Goal: Task Accomplishment & Management: Use online tool/utility

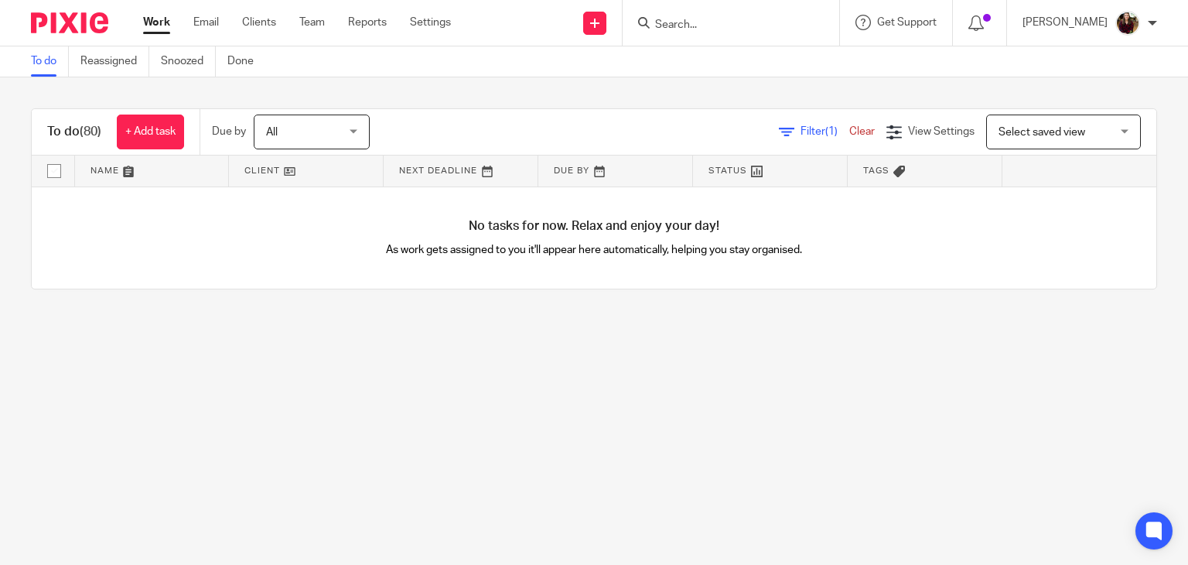
click at [714, 20] on input "Search" at bounding box center [722, 26] width 139 height 14
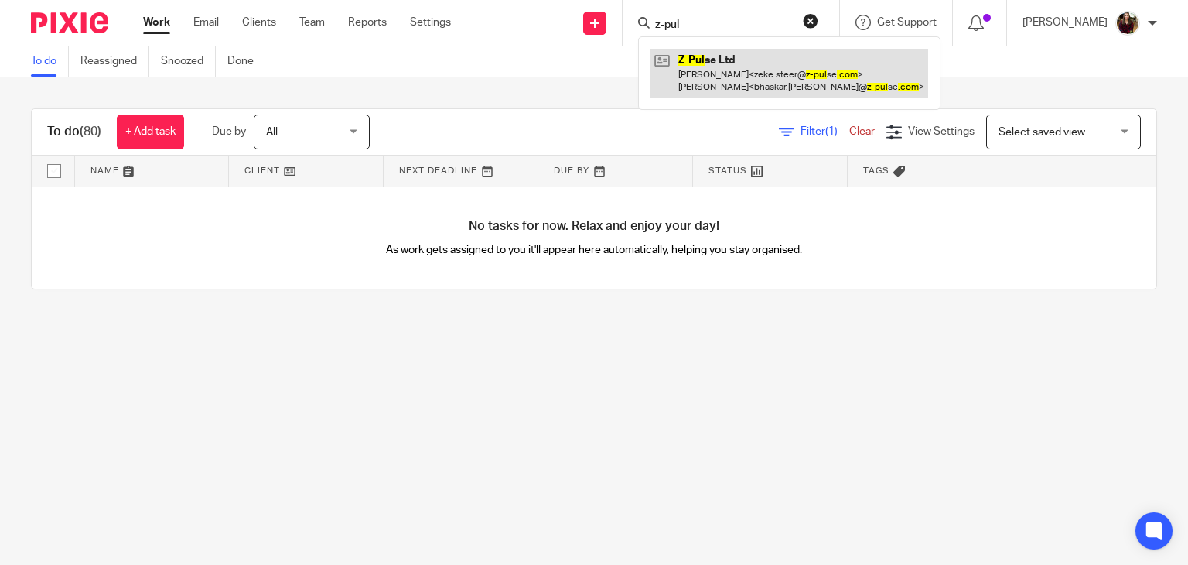
type input "z-pul"
click at [712, 80] on link at bounding box center [789, 73] width 278 height 48
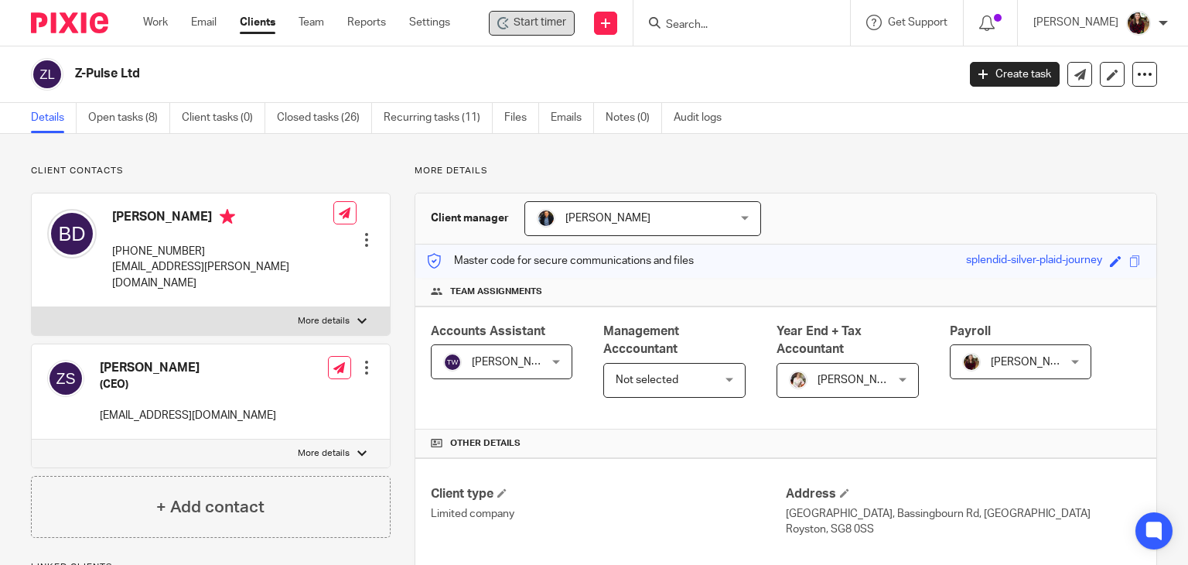
click at [551, 26] on span "Start timer" at bounding box center [539, 23] width 53 height 16
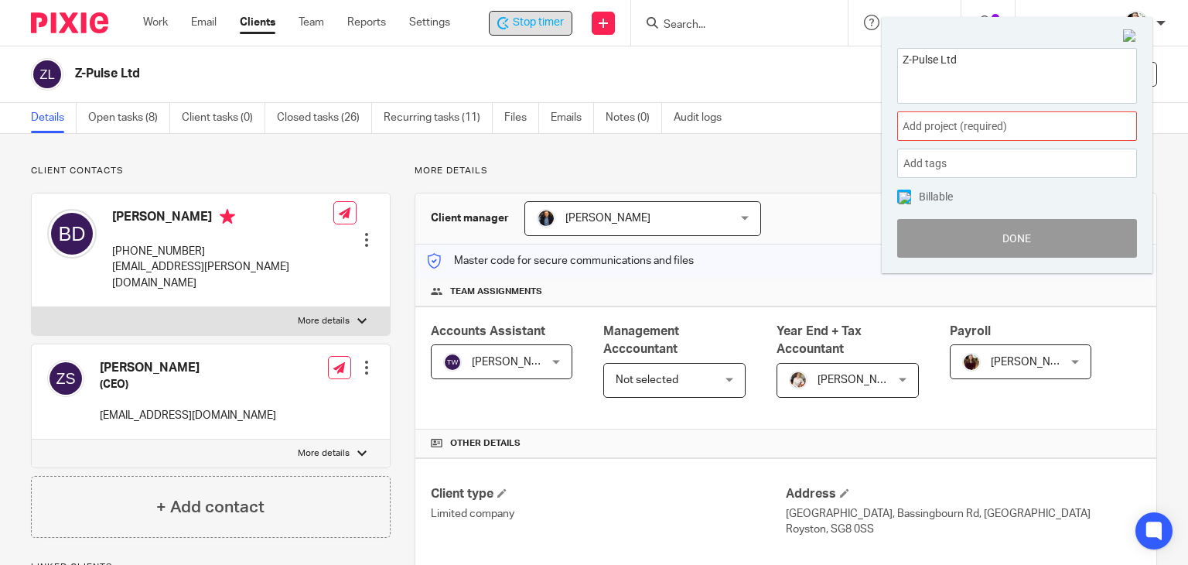
click at [1005, 139] on div "Add project (required) :" at bounding box center [1017, 125] width 240 height 29
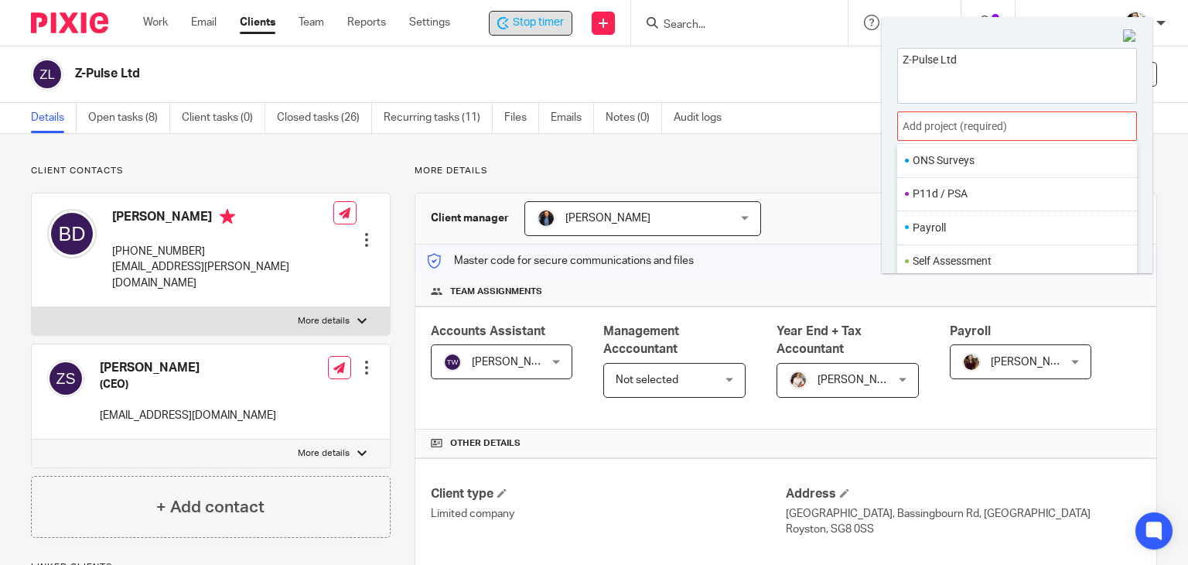
scroll to position [578, 0]
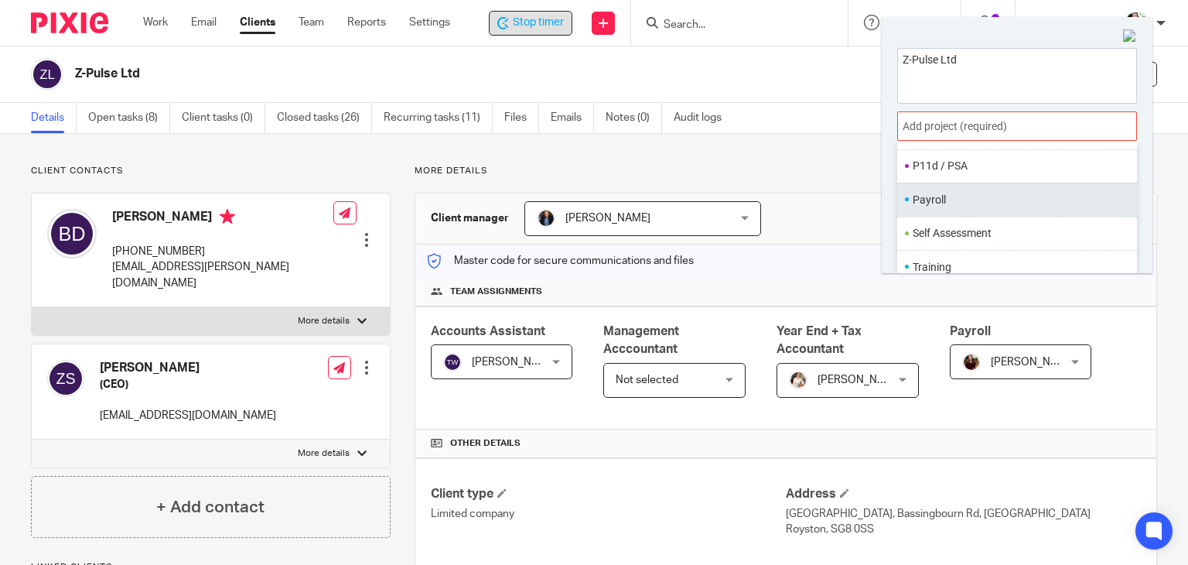
click at [932, 196] on li "Payroll" at bounding box center [1013, 200] width 202 height 16
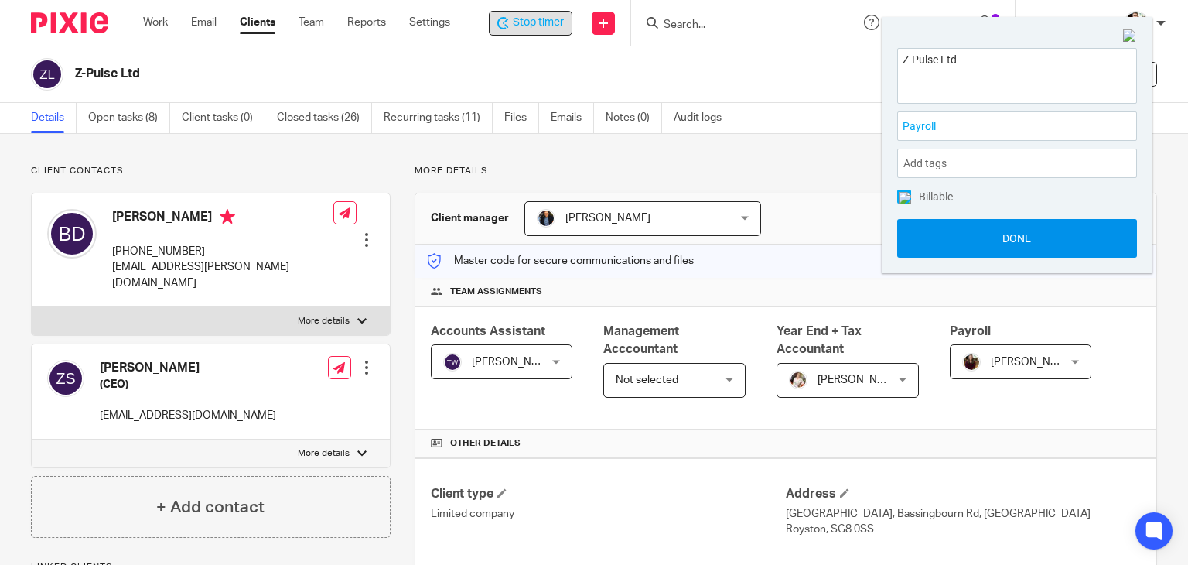
click at [956, 244] on button "Done" at bounding box center [1017, 238] width 240 height 39
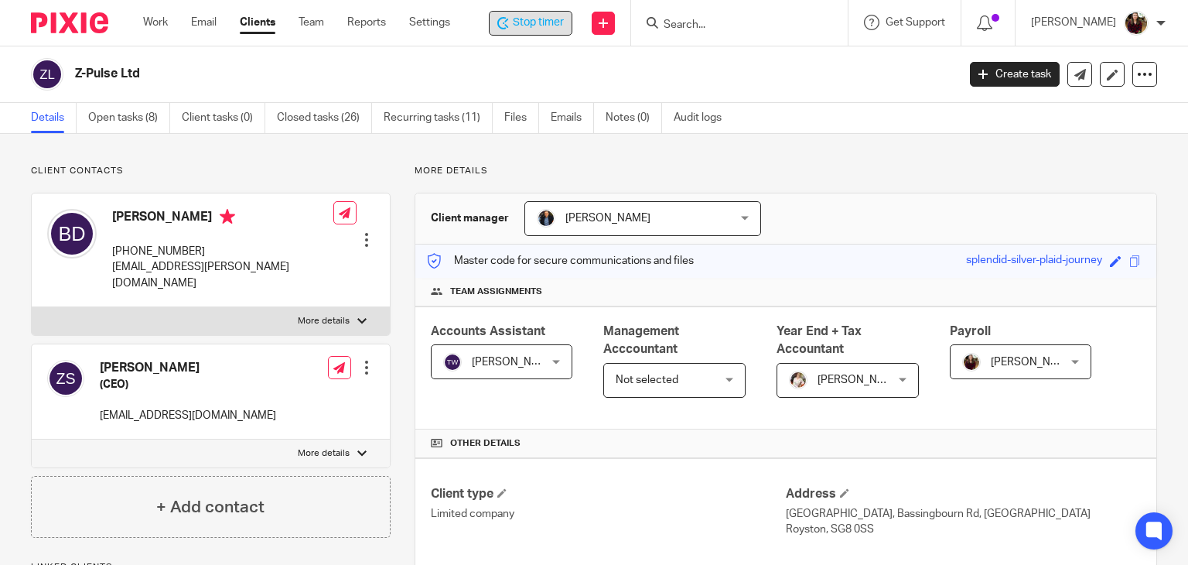
scroll to position [387, 0]
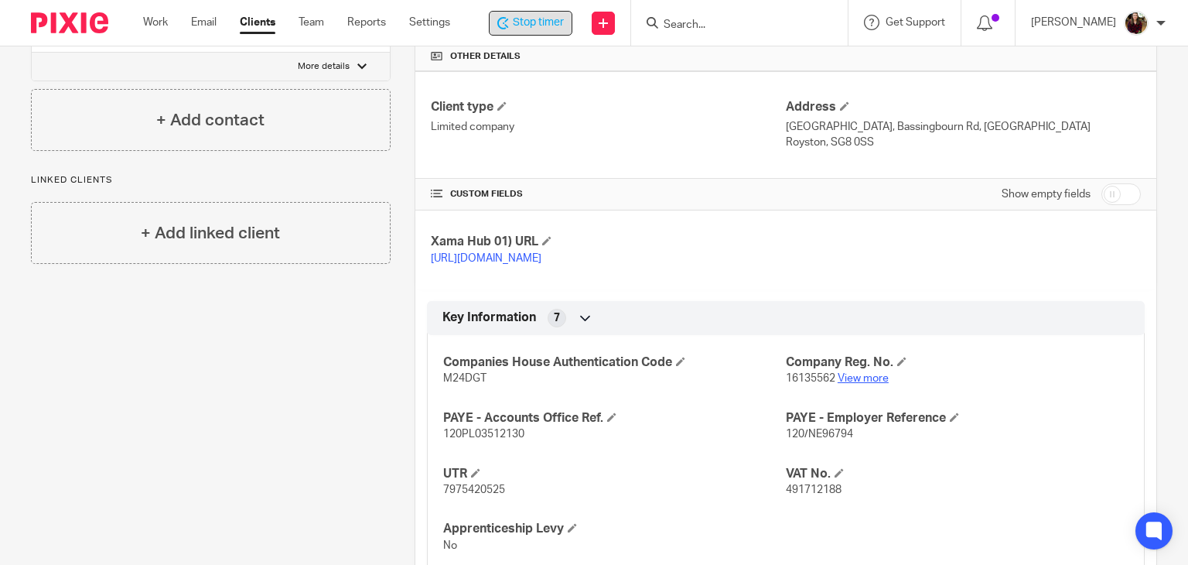
click at [860, 384] on link "View more" at bounding box center [862, 378] width 51 height 11
click at [538, 31] on div "Stop timer" at bounding box center [531, 23] width 84 height 25
click at [725, 22] on input "Search" at bounding box center [733, 26] width 139 height 14
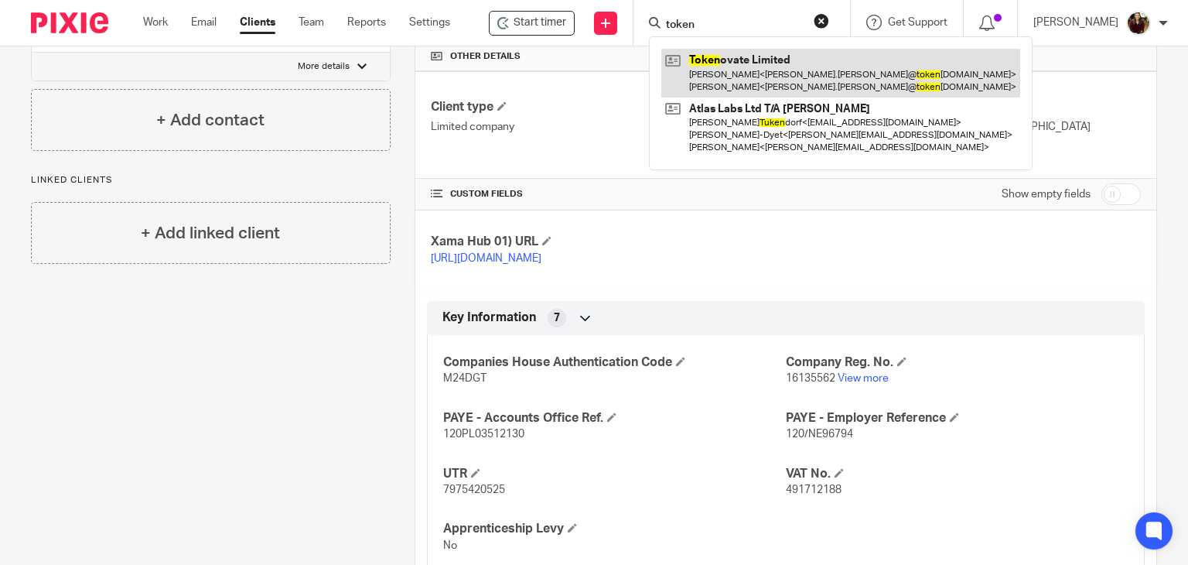
type input "token"
click at [727, 60] on link at bounding box center [840, 73] width 359 height 48
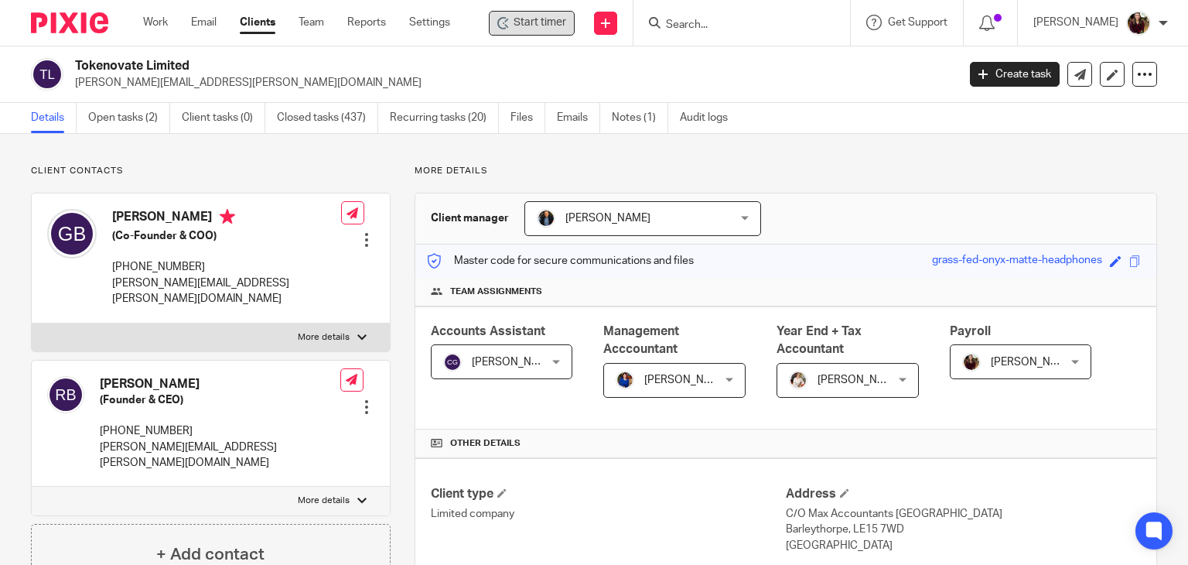
click at [571, 31] on div "Start timer" at bounding box center [532, 23] width 86 height 25
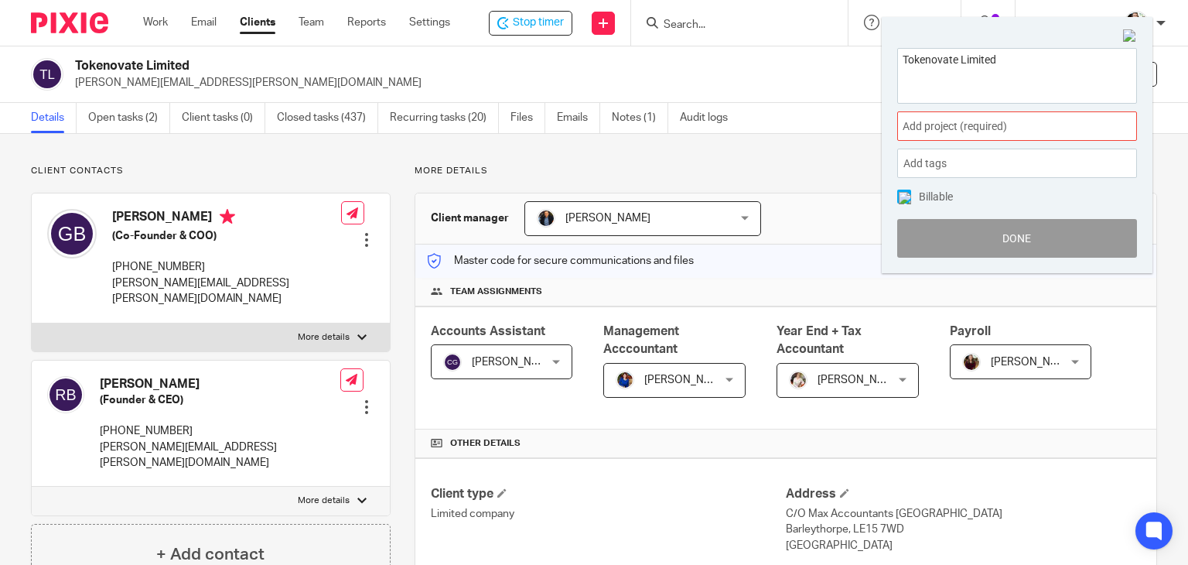
click at [1034, 128] on span "Add project (required) :" at bounding box center [999, 126] width 195 height 16
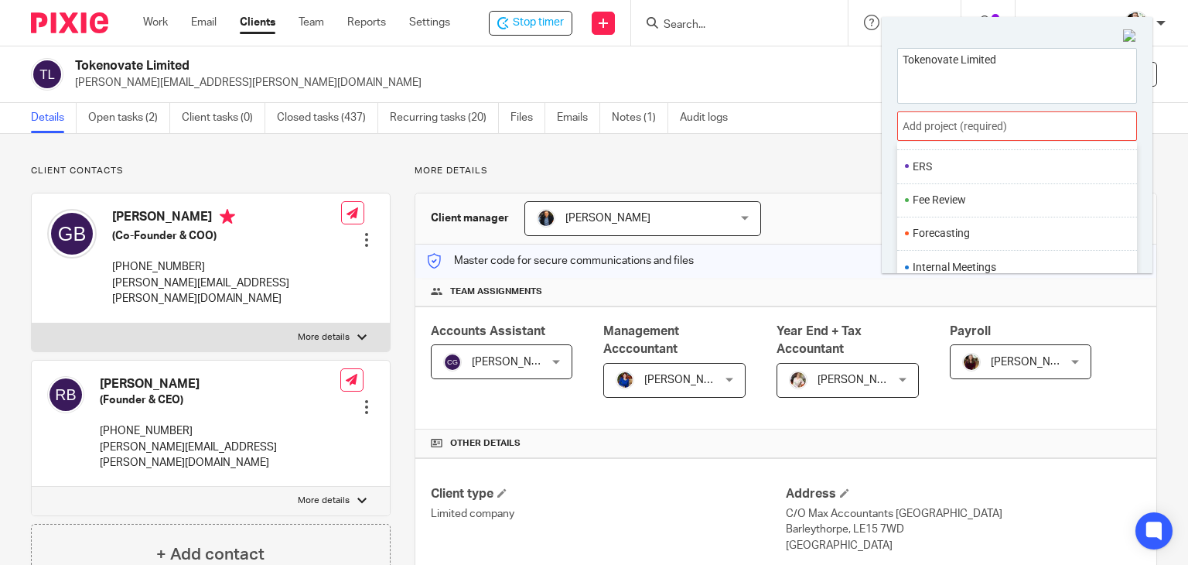
scroll to position [541, 0]
click at [947, 237] on li "Payroll" at bounding box center [1013, 237] width 202 height 16
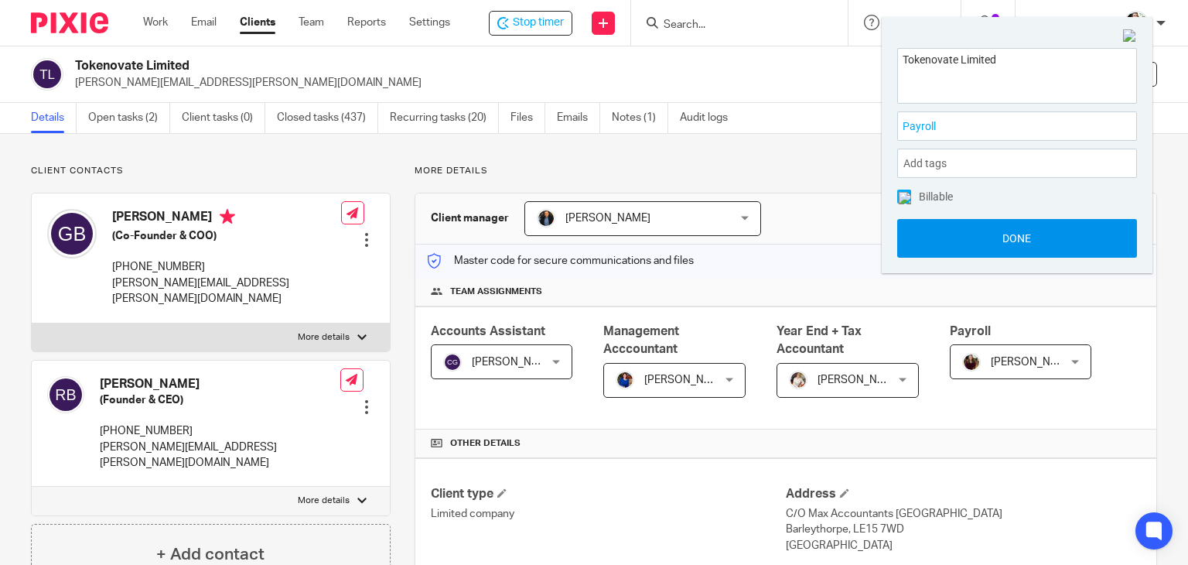
click at [974, 240] on button "Done" at bounding box center [1017, 238] width 240 height 39
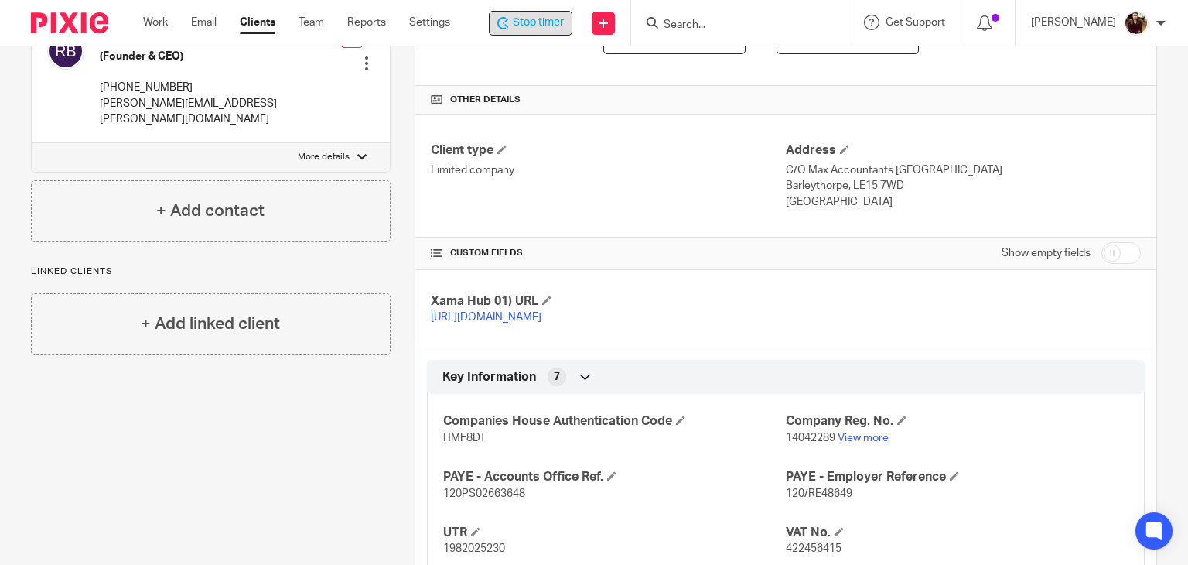
scroll to position [232, 0]
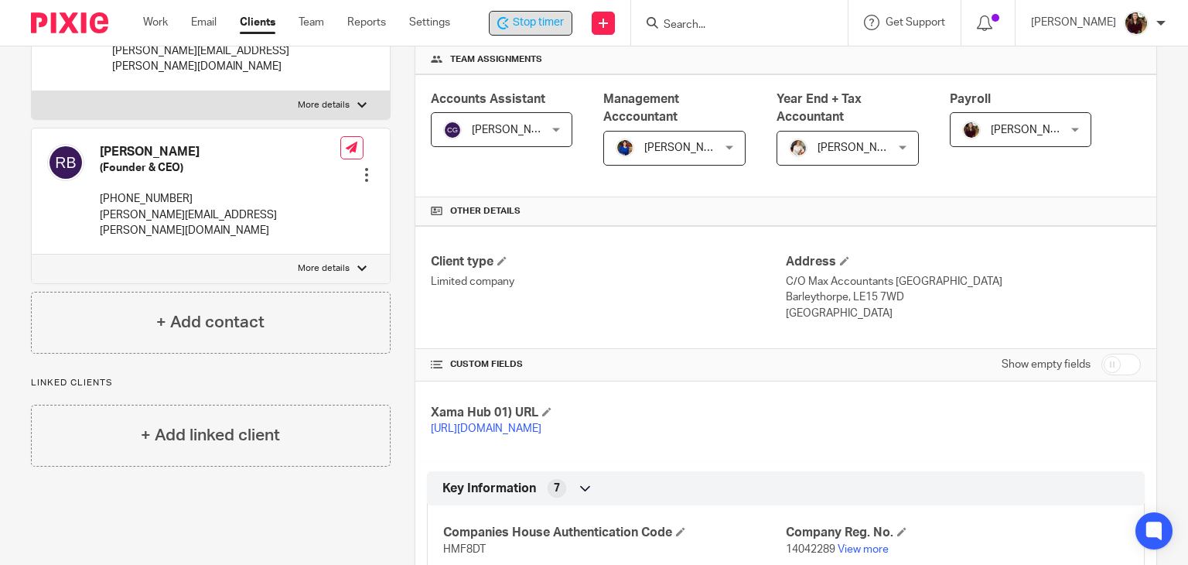
click at [531, 26] on span "Stop timer" at bounding box center [538, 23] width 51 height 16
click at [754, 23] on input "Search" at bounding box center [733, 26] width 139 height 14
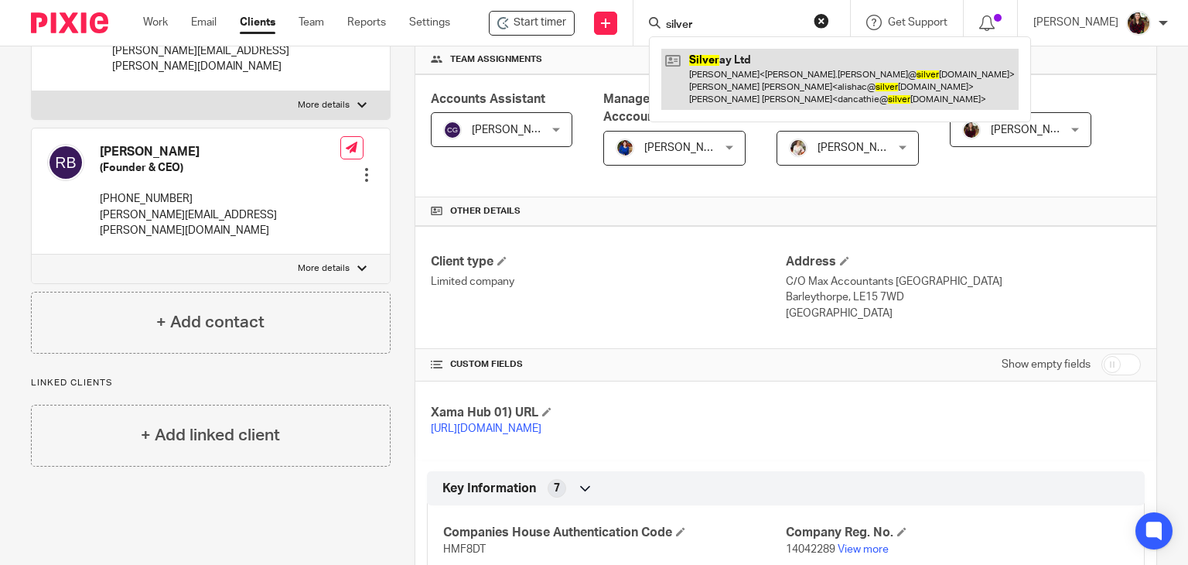
type input "silver"
click at [785, 63] on link at bounding box center [839, 79] width 357 height 61
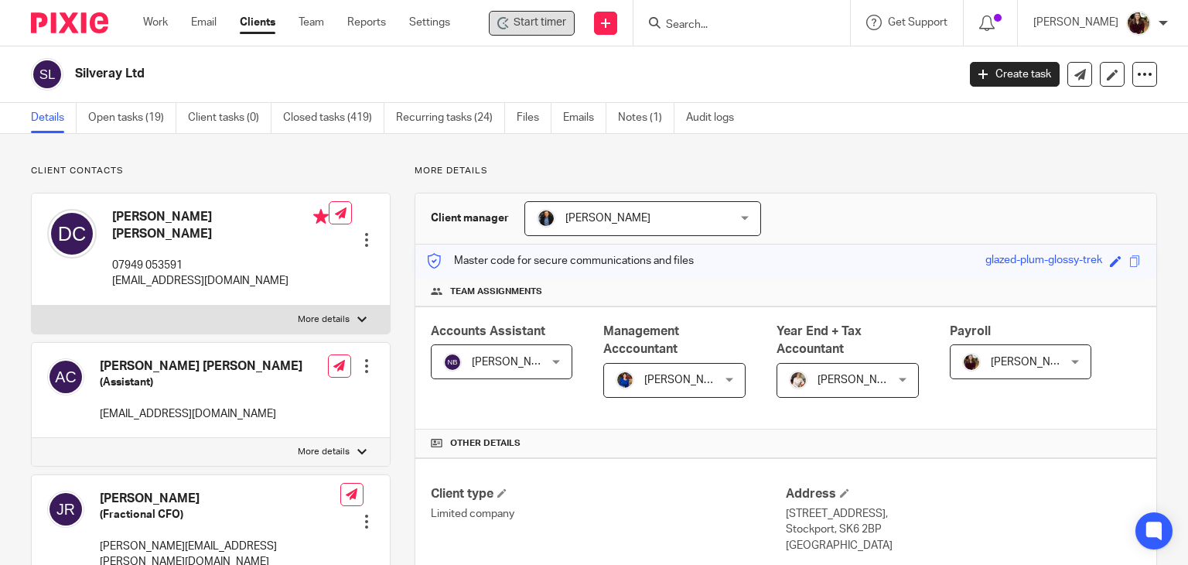
click at [548, 22] on span "Start timer" at bounding box center [539, 23] width 53 height 16
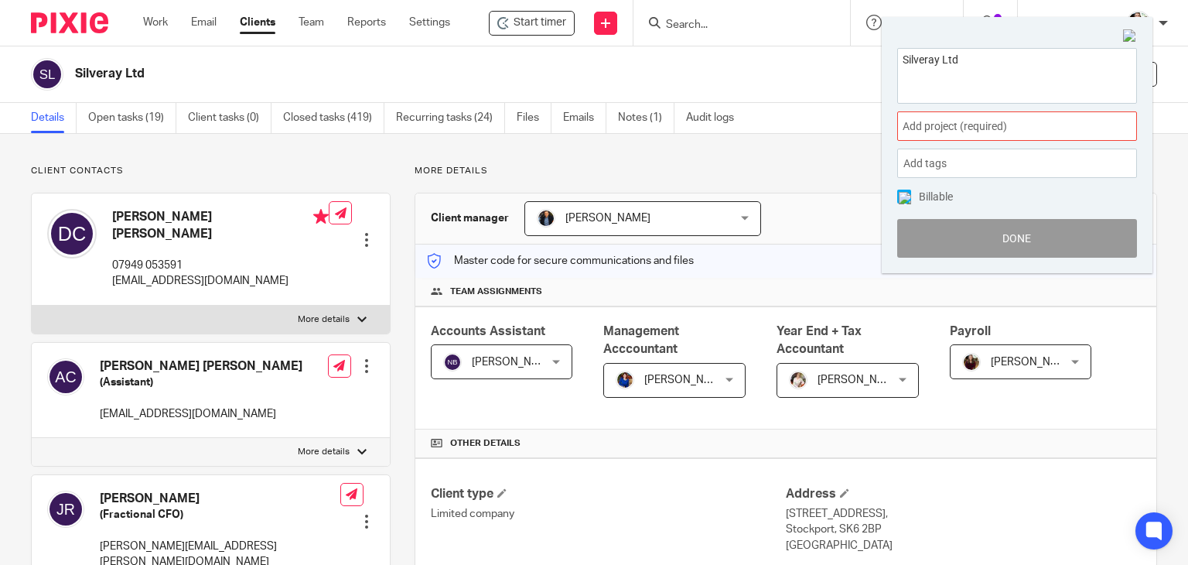
click at [1022, 129] on span "Add project (required) :" at bounding box center [999, 126] width 195 height 16
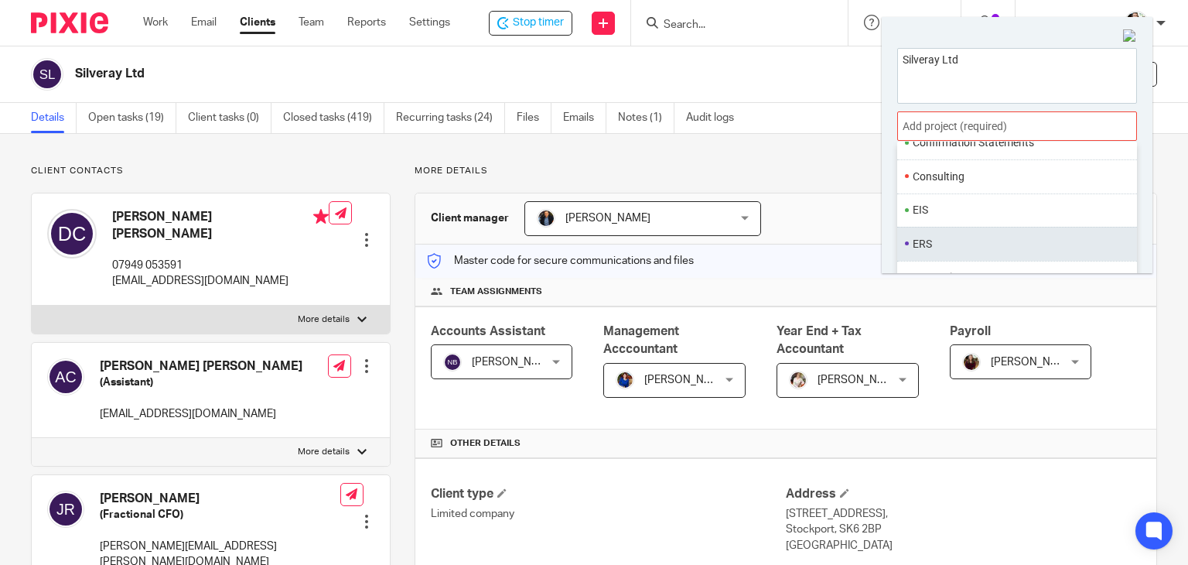
scroll to position [541, 0]
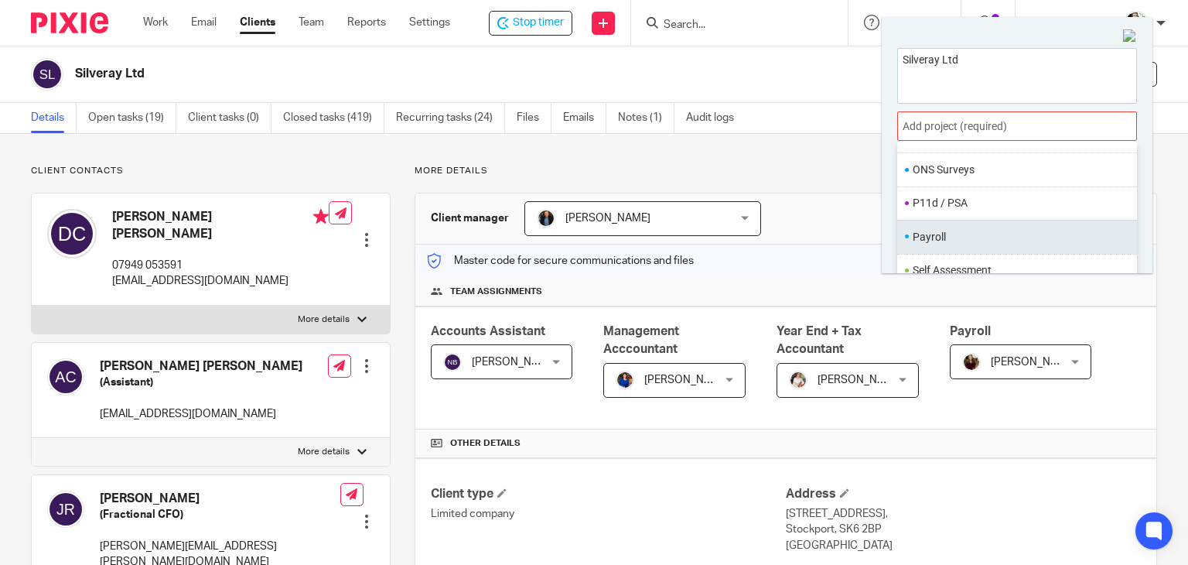
click at [933, 237] on li "Payroll" at bounding box center [1013, 237] width 202 height 16
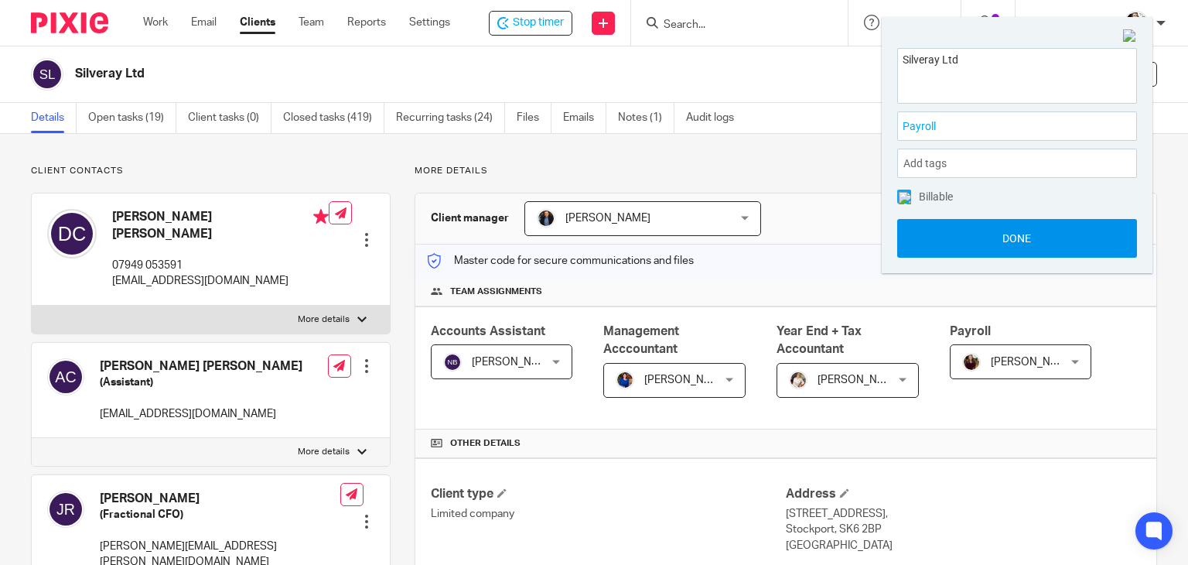
click at [995, 246] on button "Done" at bounding box center [1017, 238] width 240 height 39
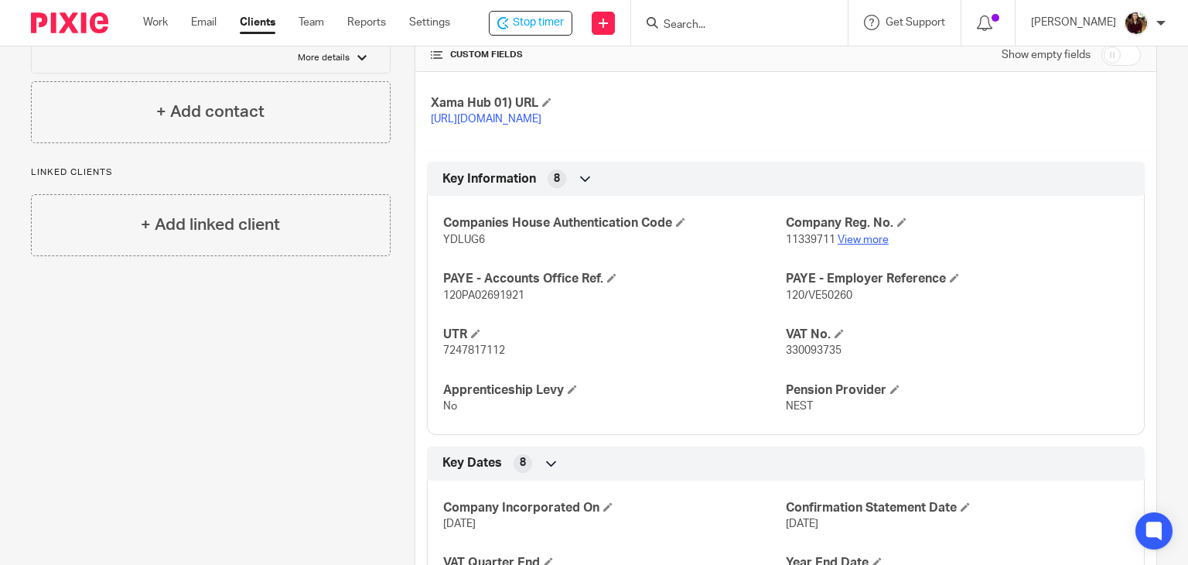
drag, startPoint x: 871, startPoint y: 275, endPoint x: 869, endPoint y: 267, distance: 8.6
click at [870, 247] on p "11339711 View more" at bounding box center [957, 239] width 343 height 15
click at [869, 245] on link "View more" at bounding box center [862, 239] width 51 height 11
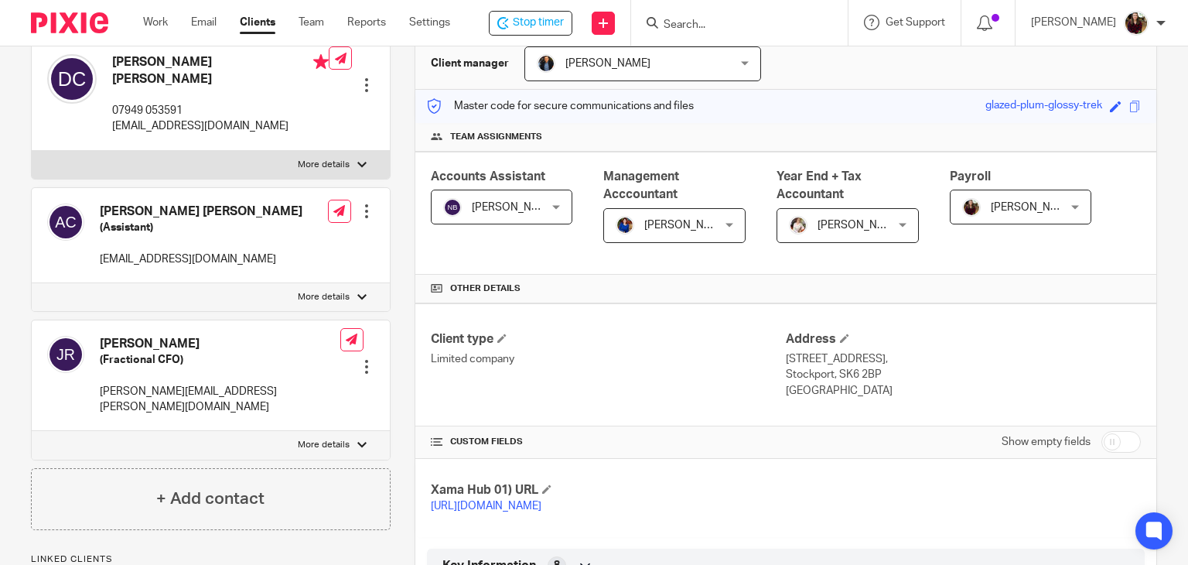
scroll to position [77, 0]
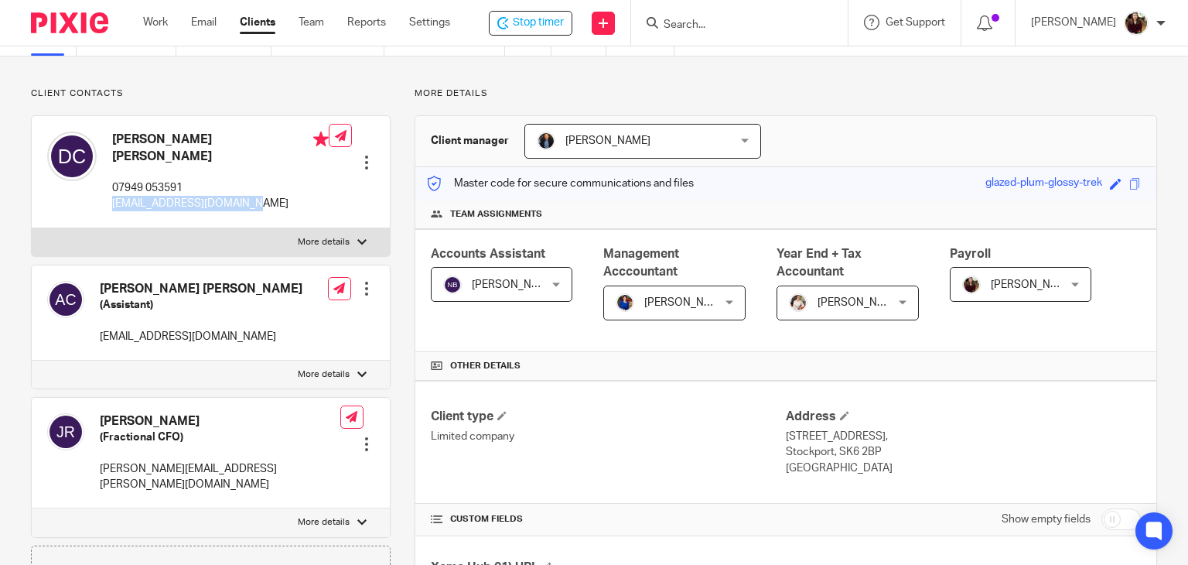
drag, startPoint x: 235, startPoint y: 192, endPoint x: 110, endPoint y: 194, distance: 125.3
click at [110, 194] on div "Dan Cathie 07949 053591 dancathie@silveray.co.uk Edit contact Create client fro…" at bounding box center [211, 172] width 358 height 112
copy p "dancathie@silveray.co.uk"
click at [535, 24] on span "Stop timer" at bounding box center [538, 23] width 51 height 16
click at [699, 29] on input "Search" at bounding box center [733, 26] width 139 height 14
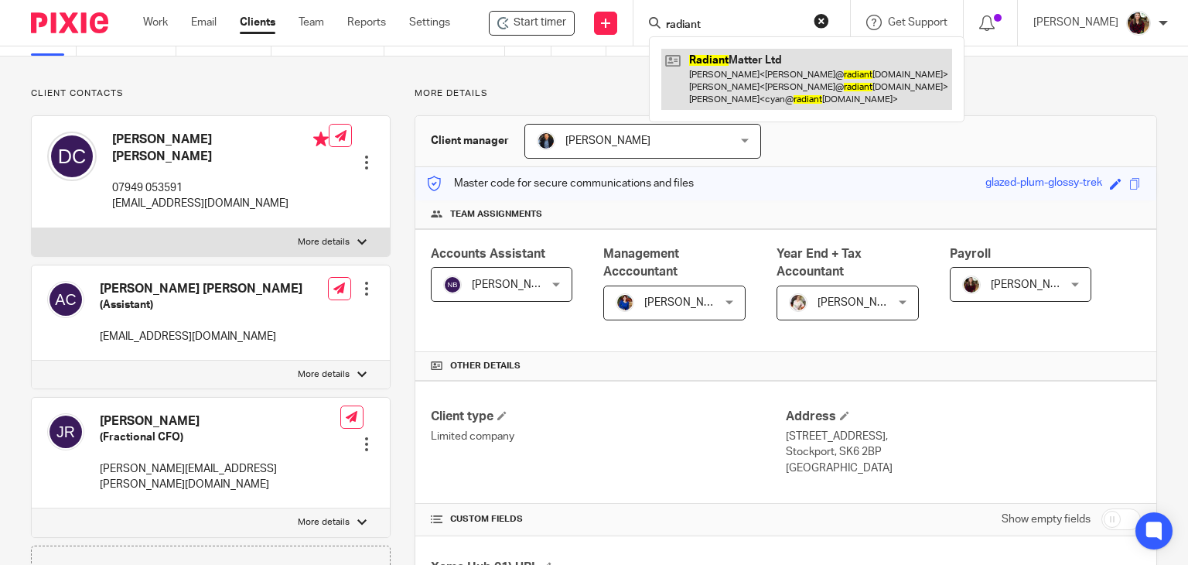
type input "radiant"
click at [724, 81] on link at bounding box center [806, 79] width 291 height 61
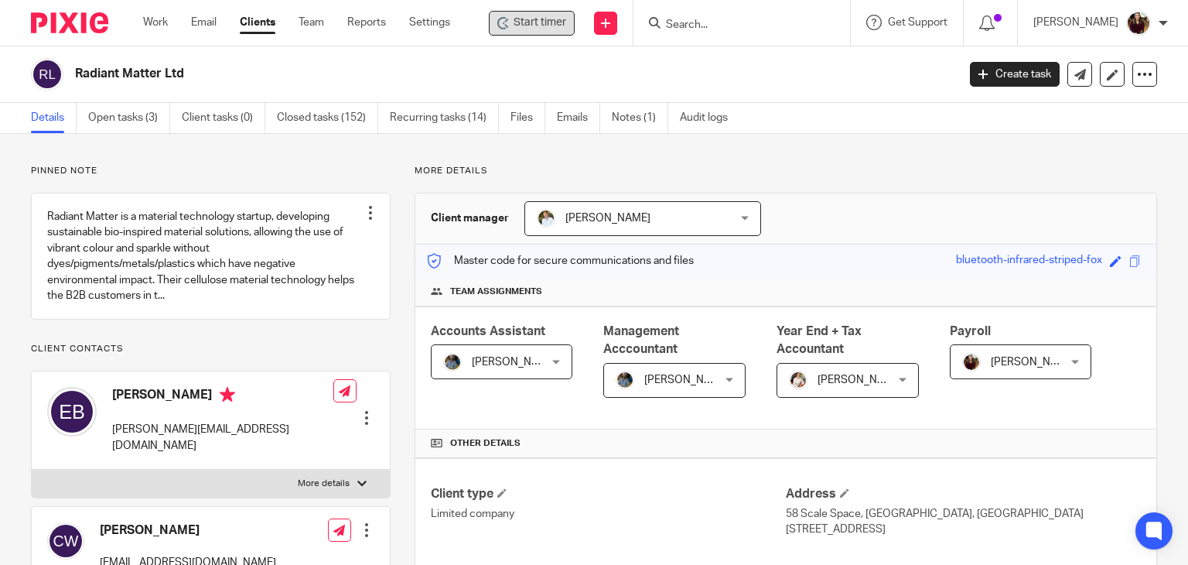
click at [536, 22] on span "Start timer" at bounding box center [539, 23] width 53 height 16
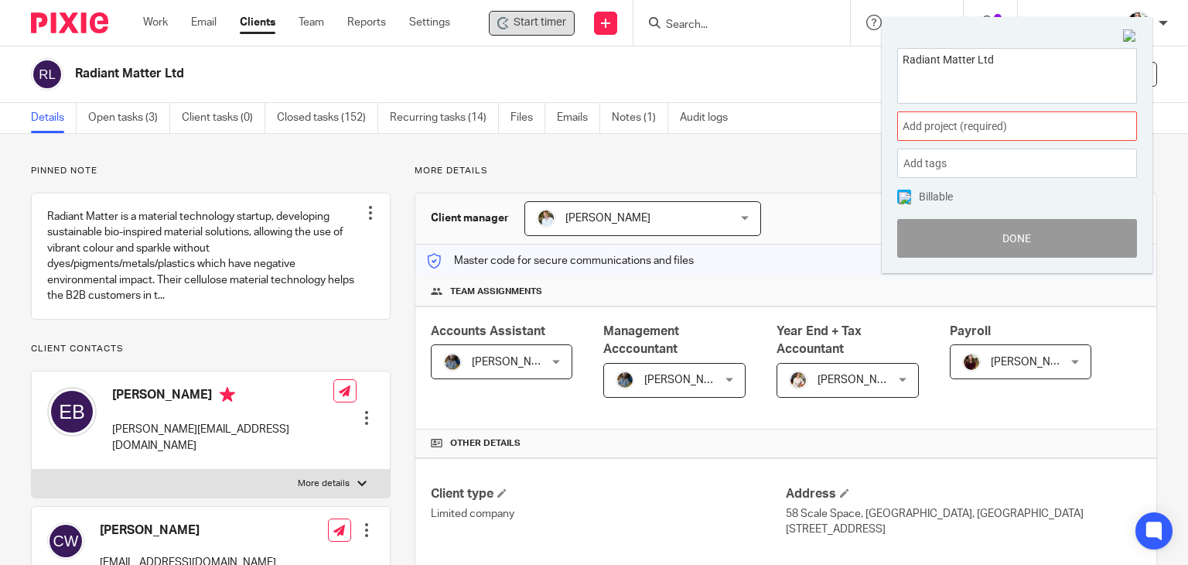
click at [959, 122] on span "Add project (required) :" at bounding box center [999, 126] width 195 height 16
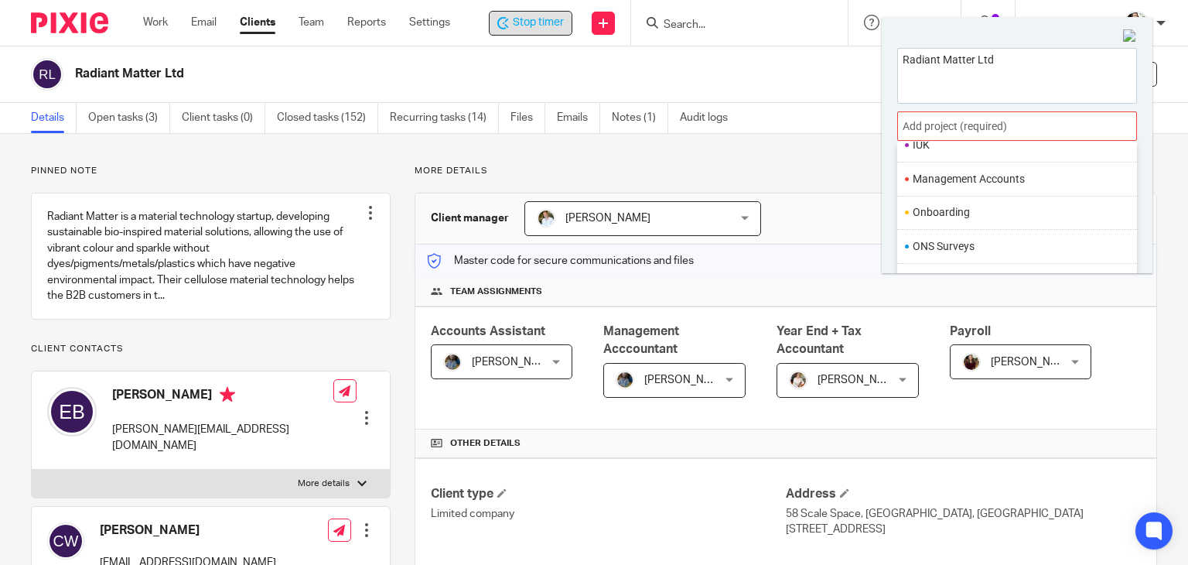
scroll to position [578, 0]
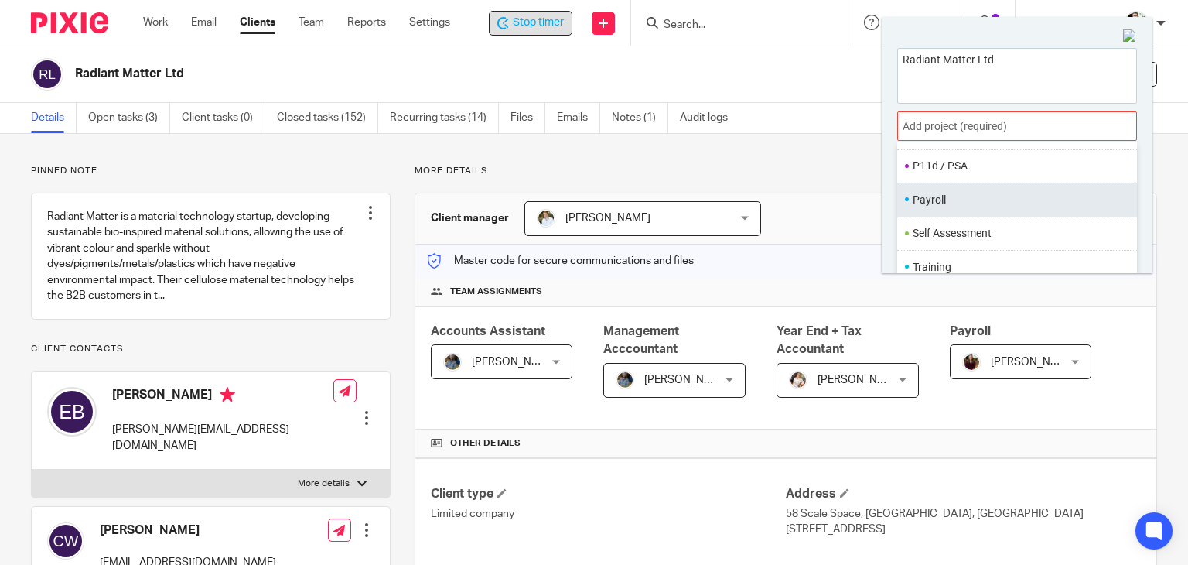
click at [953, 201] on li "Payroll" at bounding box center [1013, 200] width 202 height 16
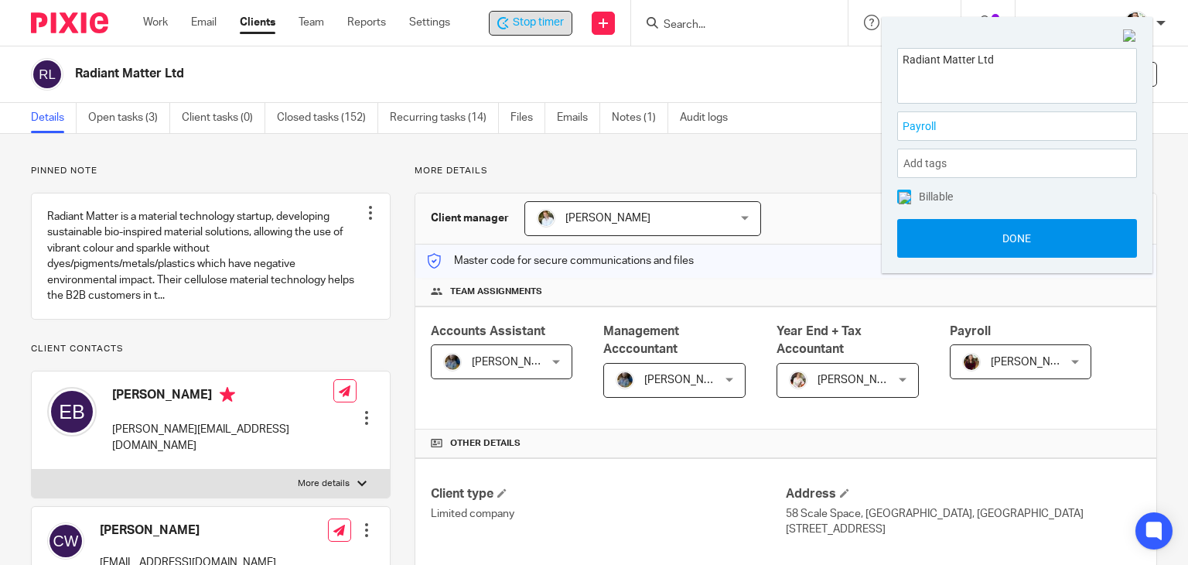
click at [971, 231] on button "Done" at bounding box center [1017, 238] width 240 height 39
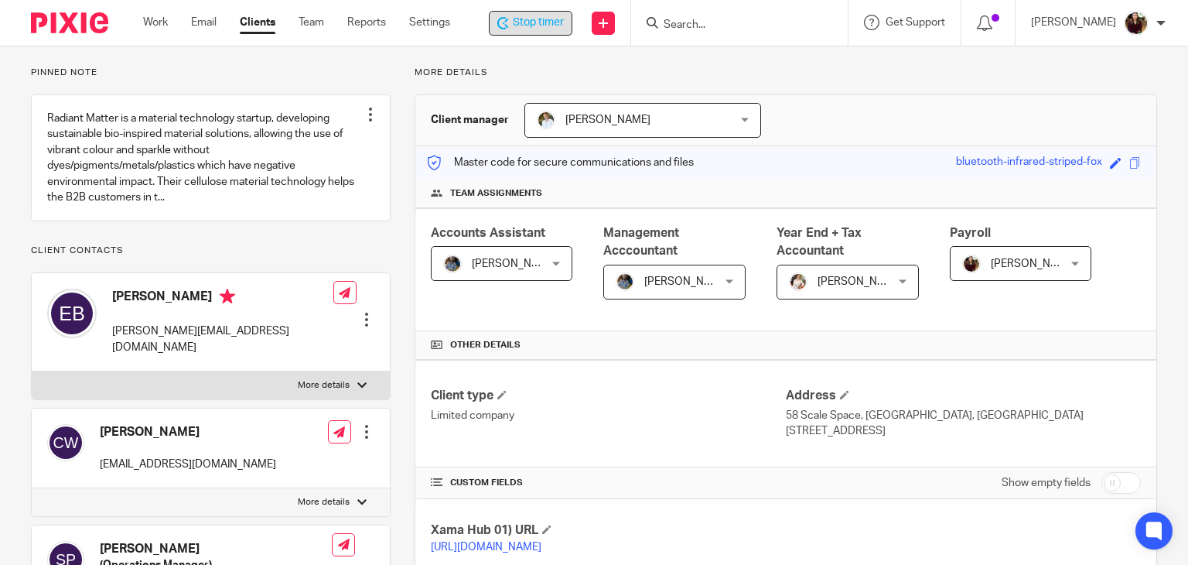
scroll to position [232, 0]
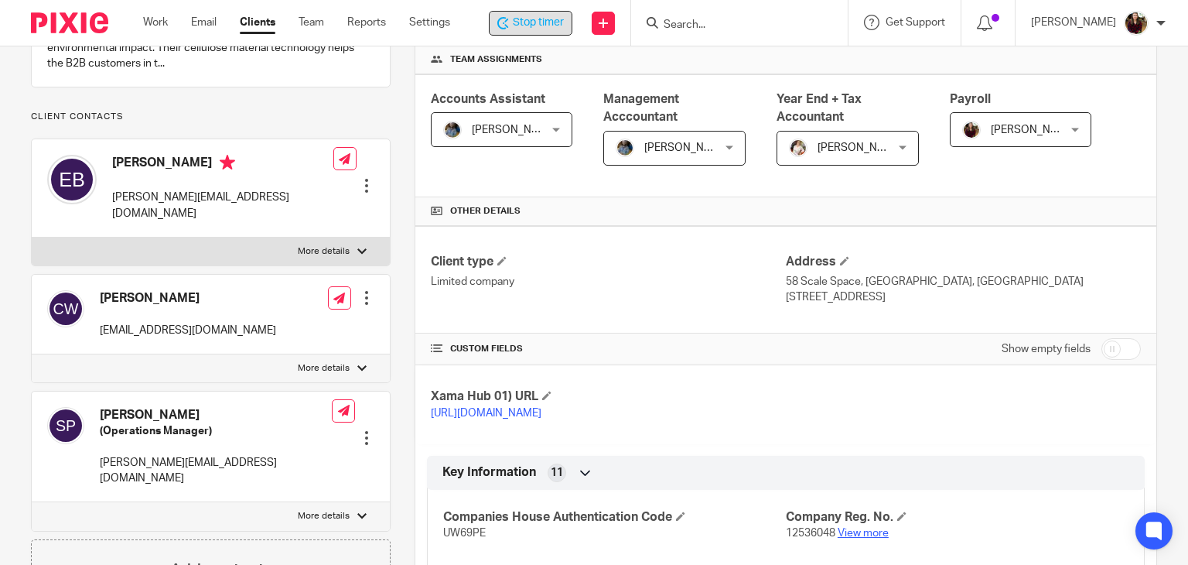
click at [854, 538] on link "View more" at bounding box center [862, 532] width 51 height 11
click at [554, 20] on span "Stop timer" at bounding box center [538, 23] width 51 height 16
click at [691, 21] on input "Search" at bounding box center [733, 26] width 139 height 14
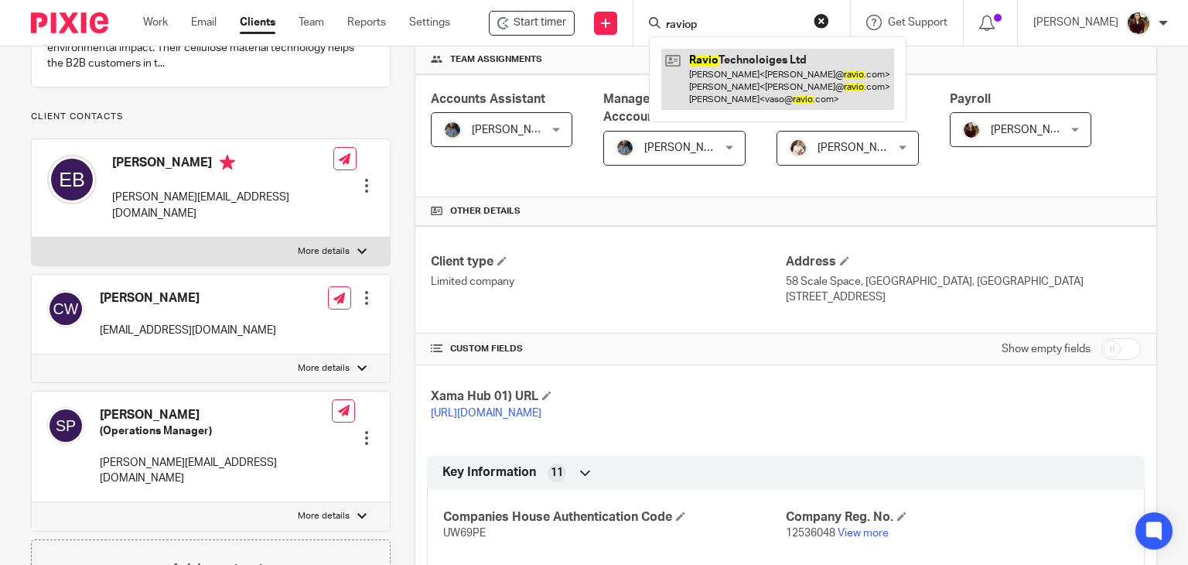
type input "raviop"
click at [723, 70] on link at bounding box center [777, 79] width 233 height 61
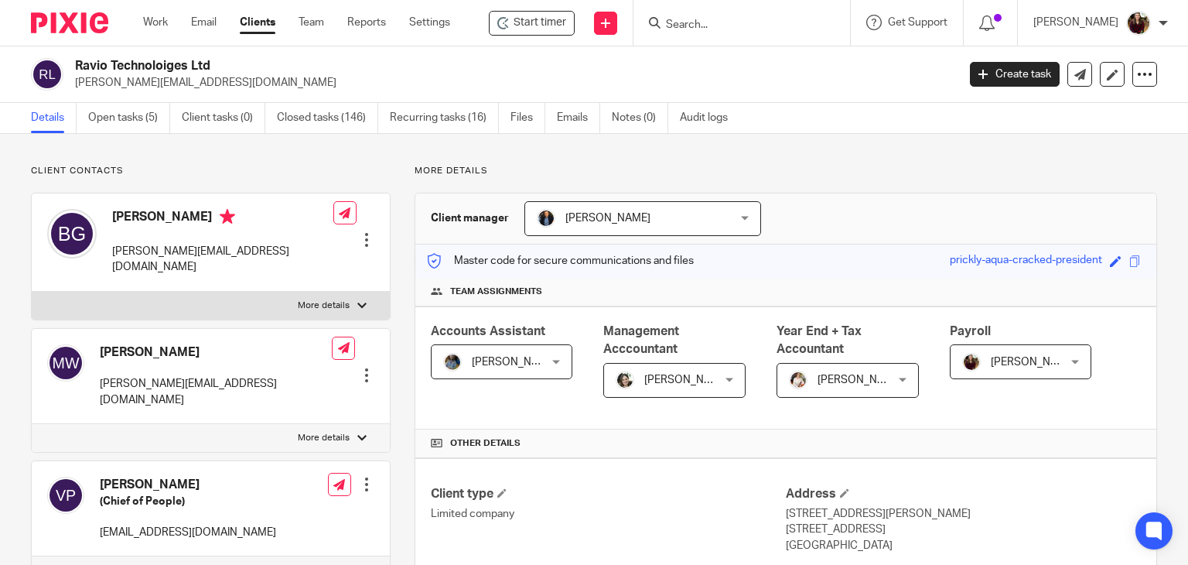
click at [721, 29] on input "Search" at bounding box center [733, 26] width 139 height 14
type input "r"
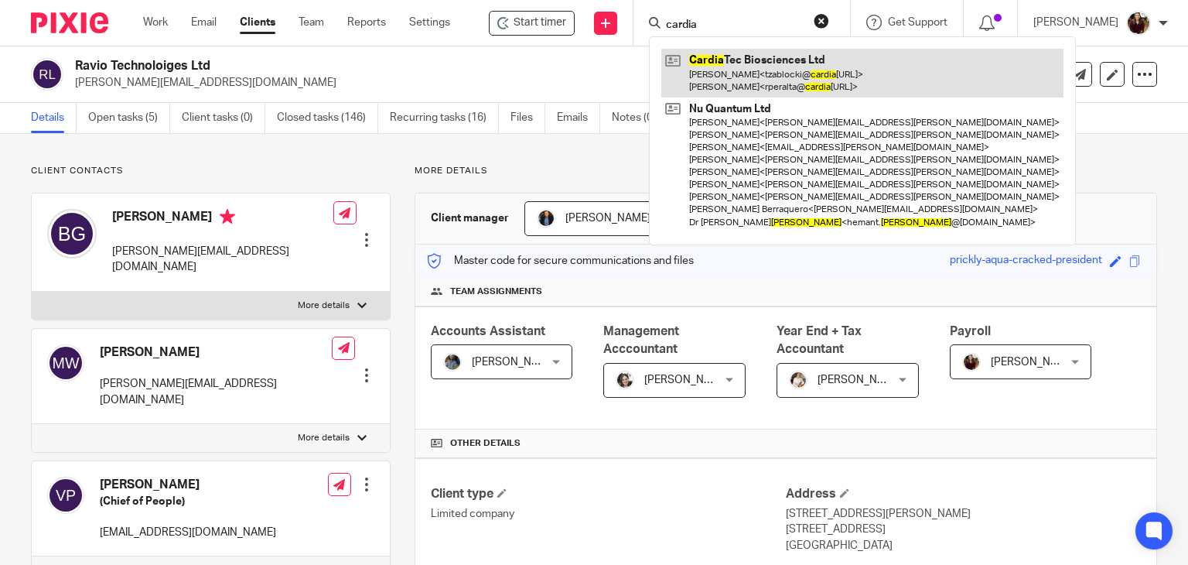
type input "cardia"
click at [732, 68] on link at bounding box center [862, 73] width 402 height 48
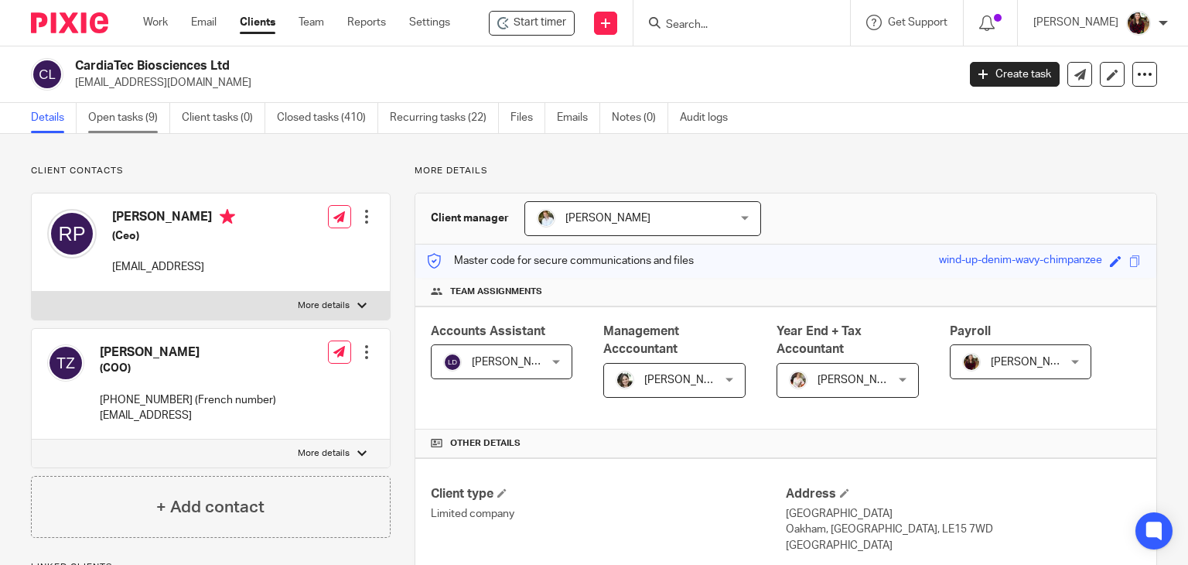
click at [107, 115] on link "Open tasks (9)" at bounding box center [129, 118] width 82 height 30
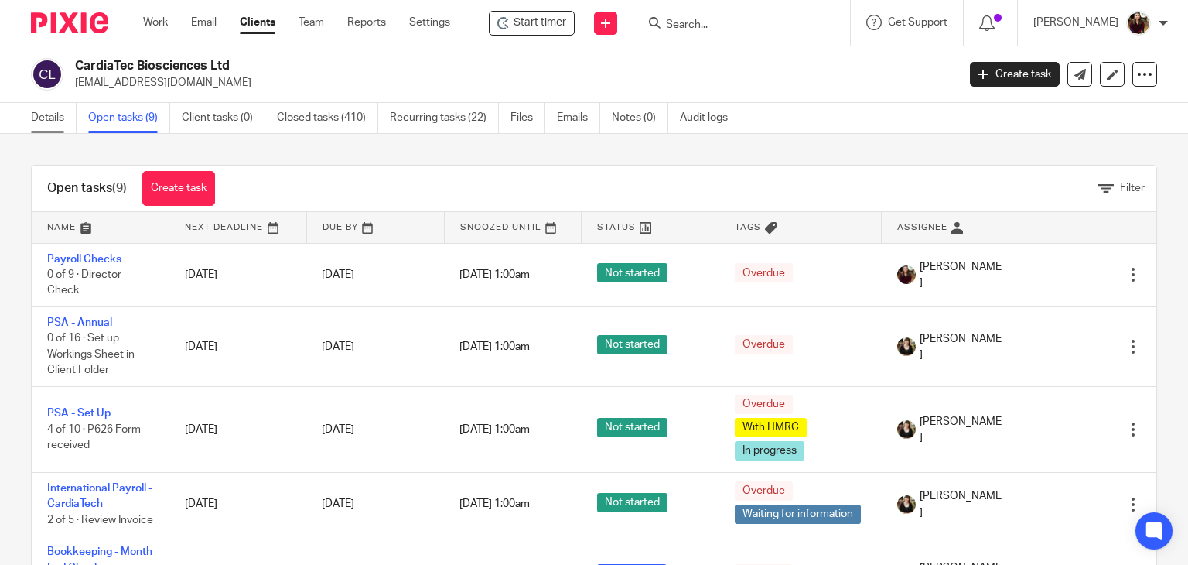
click at [34, 120] on link "Details" at bounding box center [54, 118] width 46 height 30
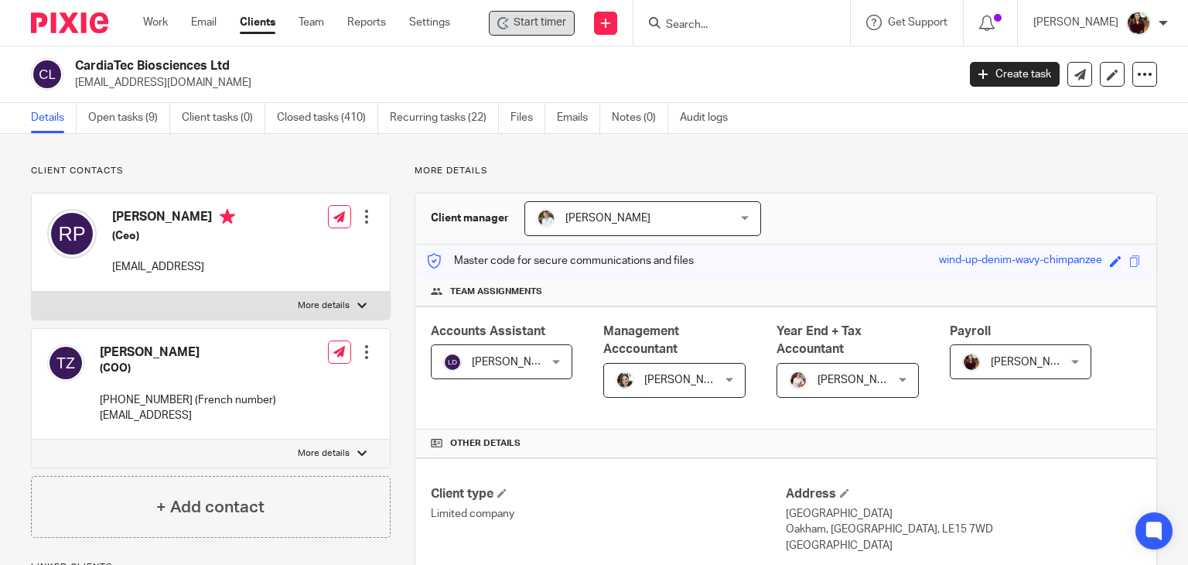
click at [538, 29] on span "Start timer" at bounding box center [539, 23] width 53 height 16
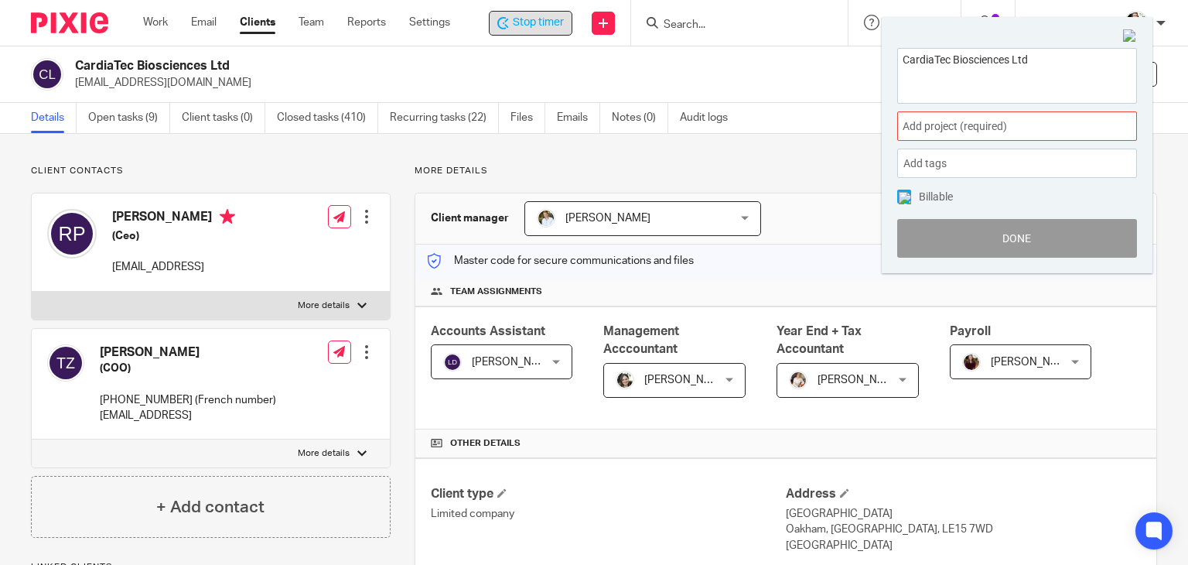
click at [993, 131] on span "Add project (required) :" at bounding box center [999, 126] width 195 height 16
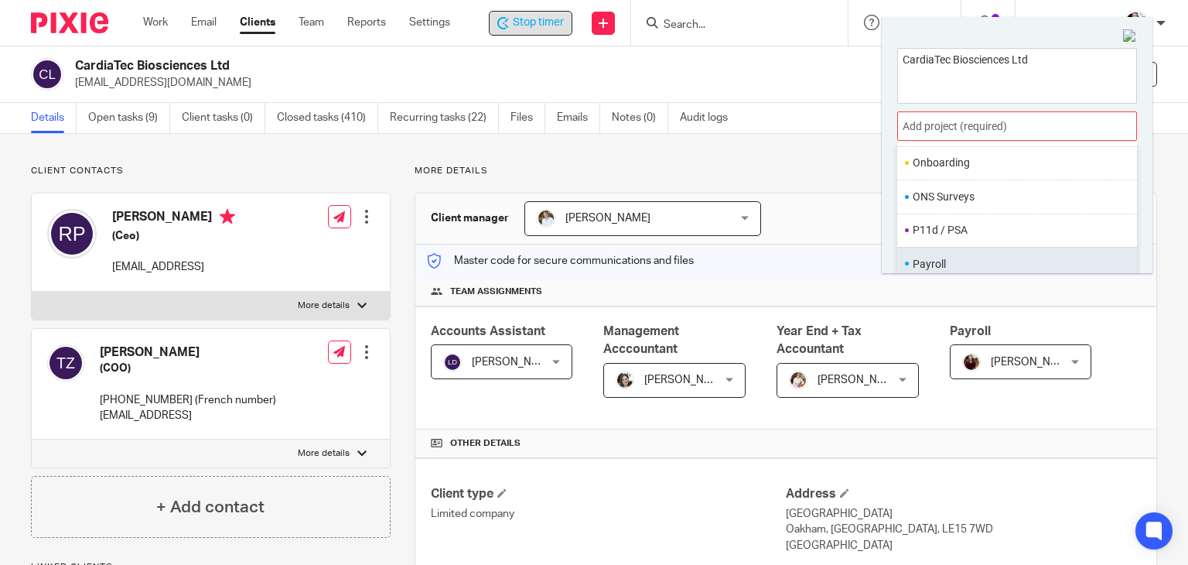
scroll to position [541, 0]
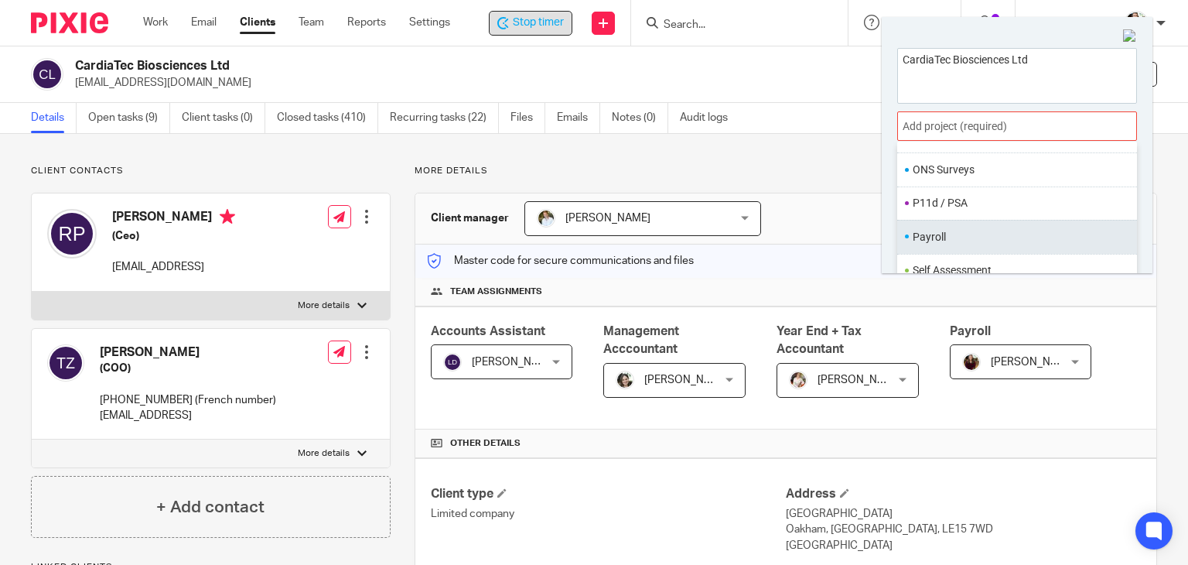
click at [943, 230] on li "Payroll" at bounding box center [1013, 237] width 202 height 16
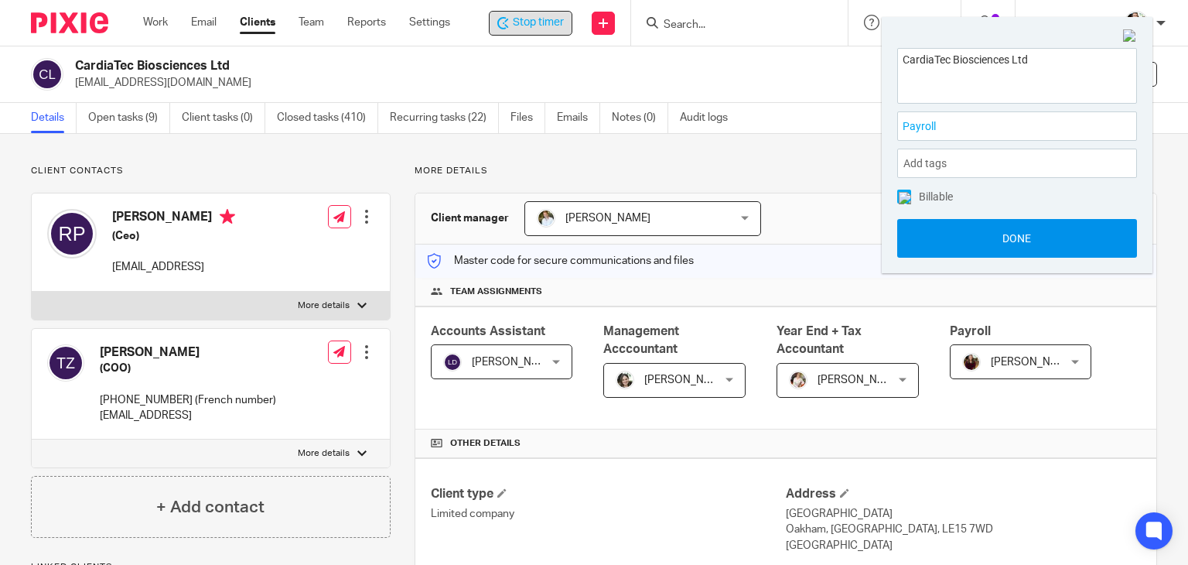
drag, startPoint x: 994, startPoint y: 238, endPoint x: 1008, endPoint y: 240, distance: 13.3
click at [996, 238] on button "Done" at bounding box center [1017, 238] width 240 height 39
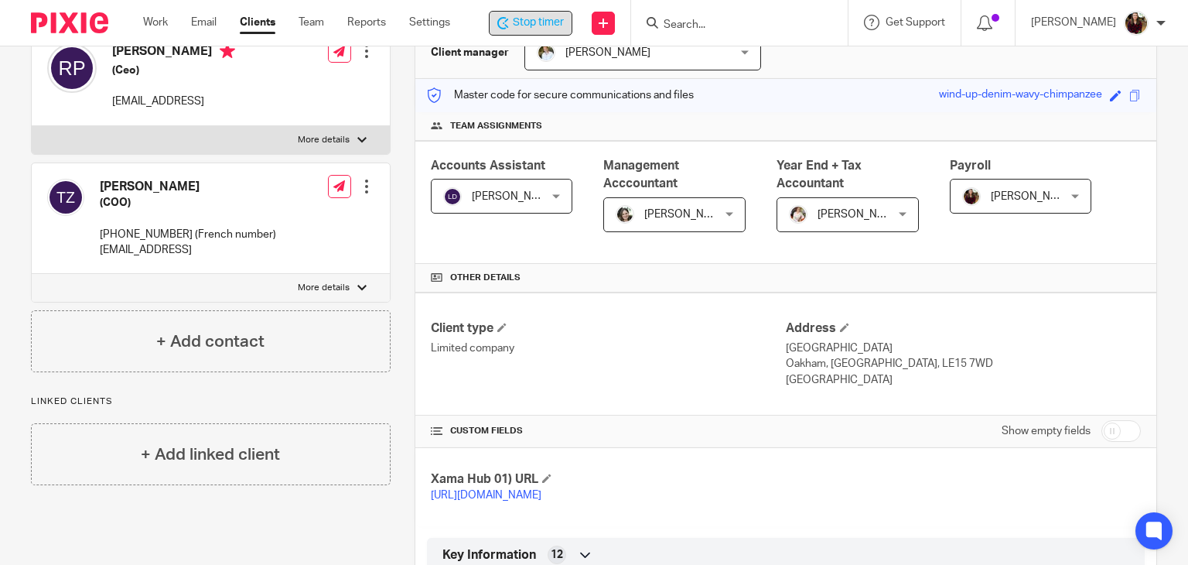
scroll to position [309, 0]
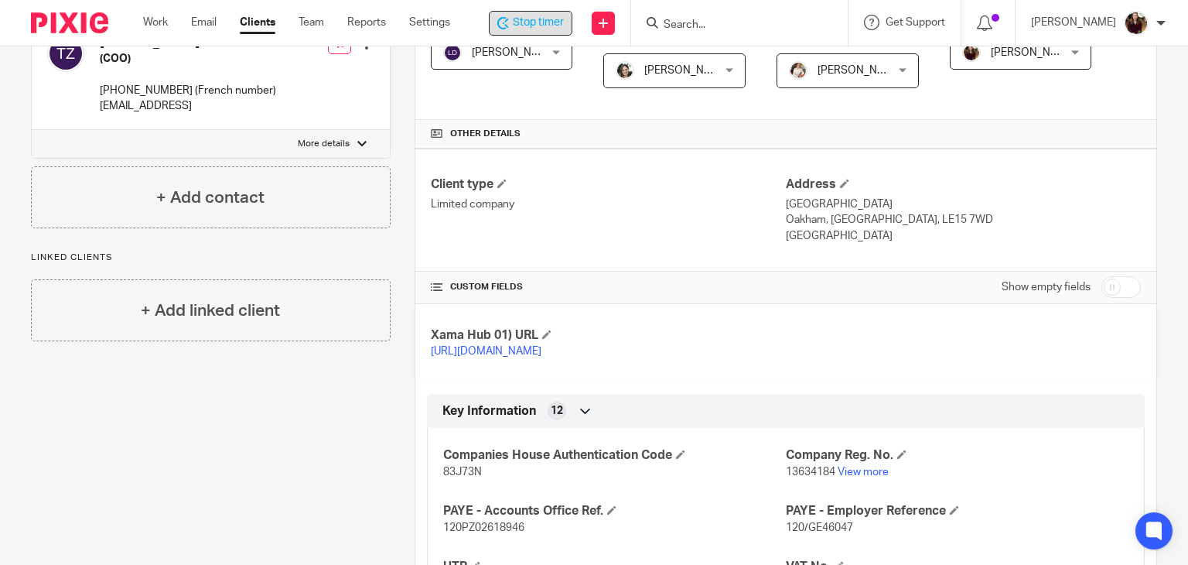
click at [543, 29] on span "Stop timer" at bounding box center [538, 23] width 51 height 16
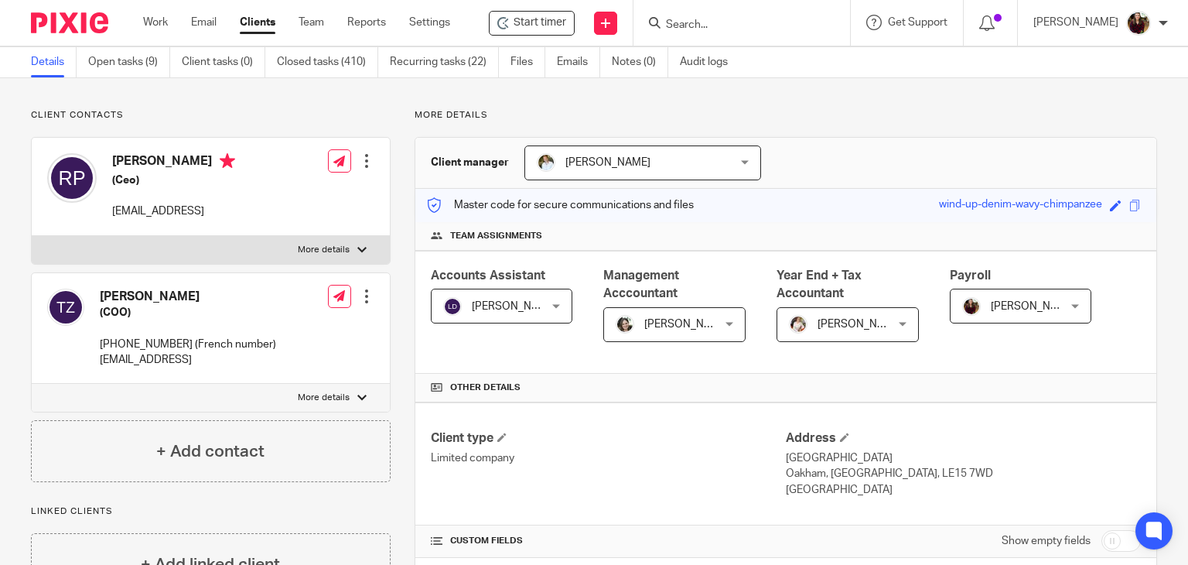
scroll to position [0, 0]
